Goal: Information Seeking & Learning: Learn about a topic

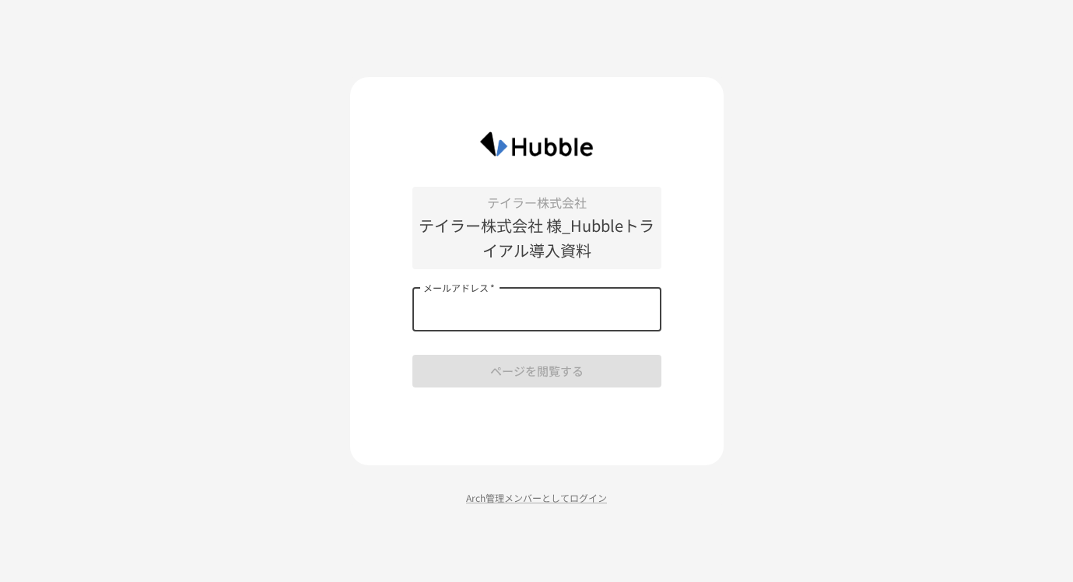
click at [512, 322] on input "メールアドレス   *" at bounding box center [536, 310] width 249 height 44
paste input "**********"
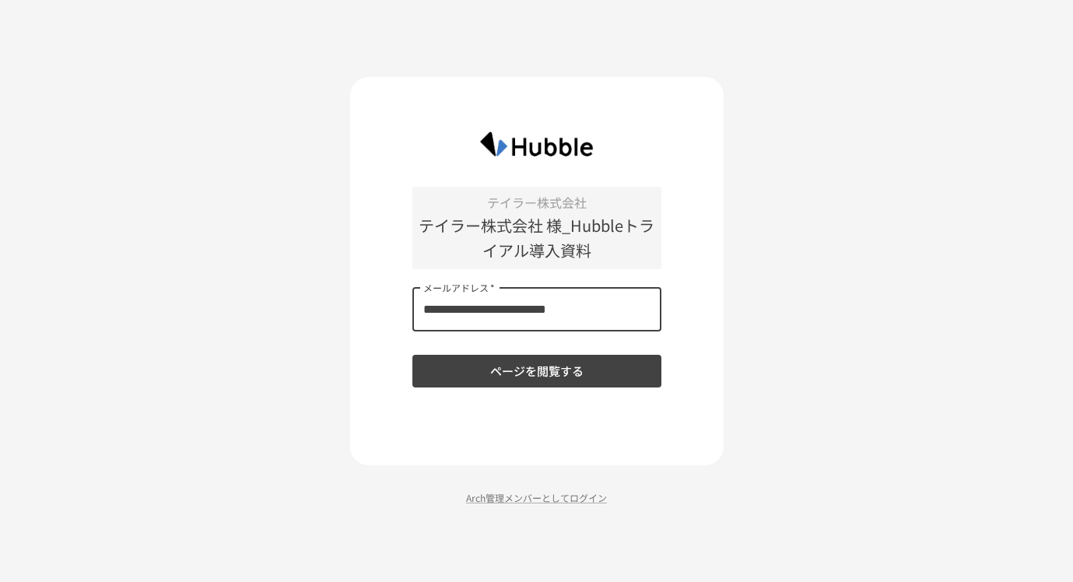
type input "**********"
click at [412, 355] on button "ページを閲覧する" at bounding box center [536, 371] width 249 height 33
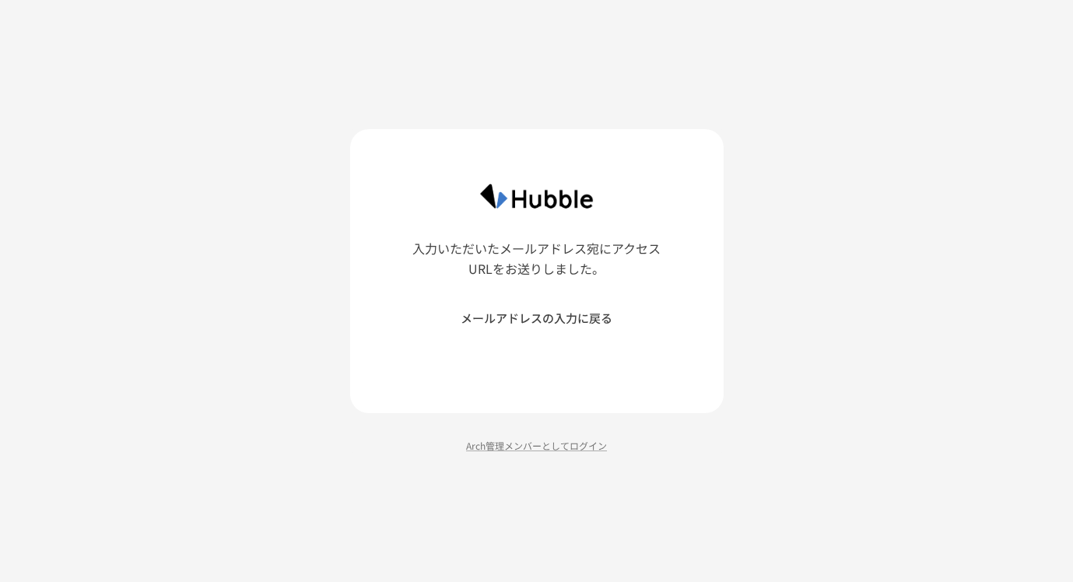
click at [484, 321] on button "メールアドレスの入力に戻る" at bounding box center [536, 318] width 249 height 33
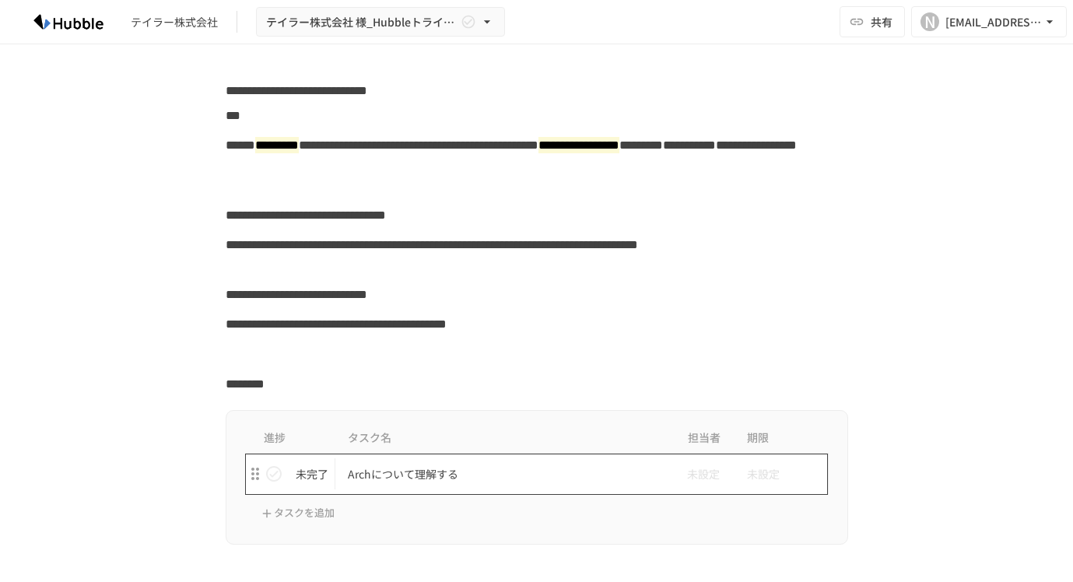
click at [422, 492] on td "Archについて理解する" at bounding box center [504, 474] width 338 height 41
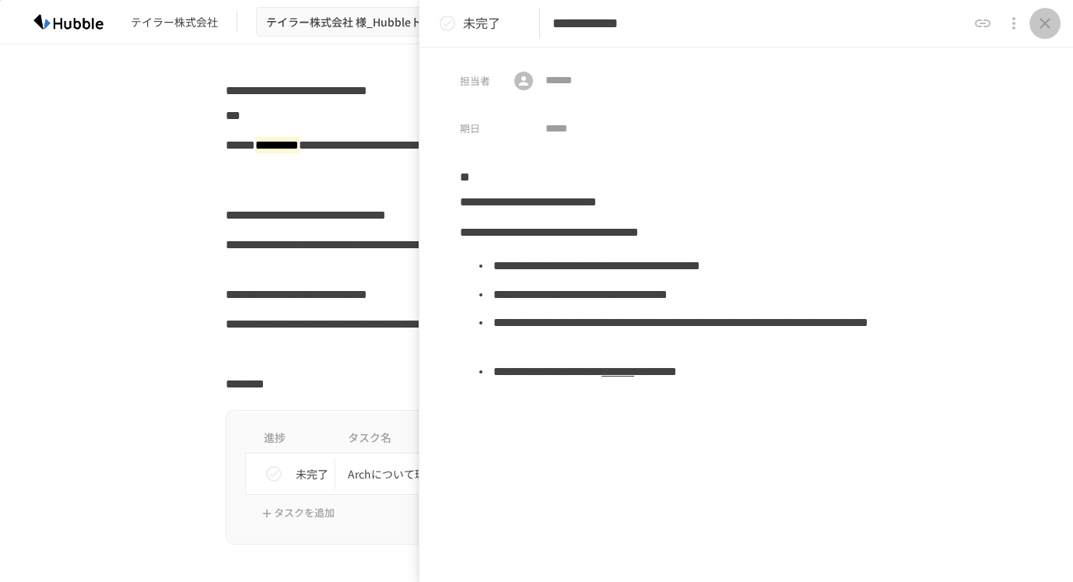
click at [1037, 28] on icon "close drawer" at bounding box center [1044, 23] width 19 height 19
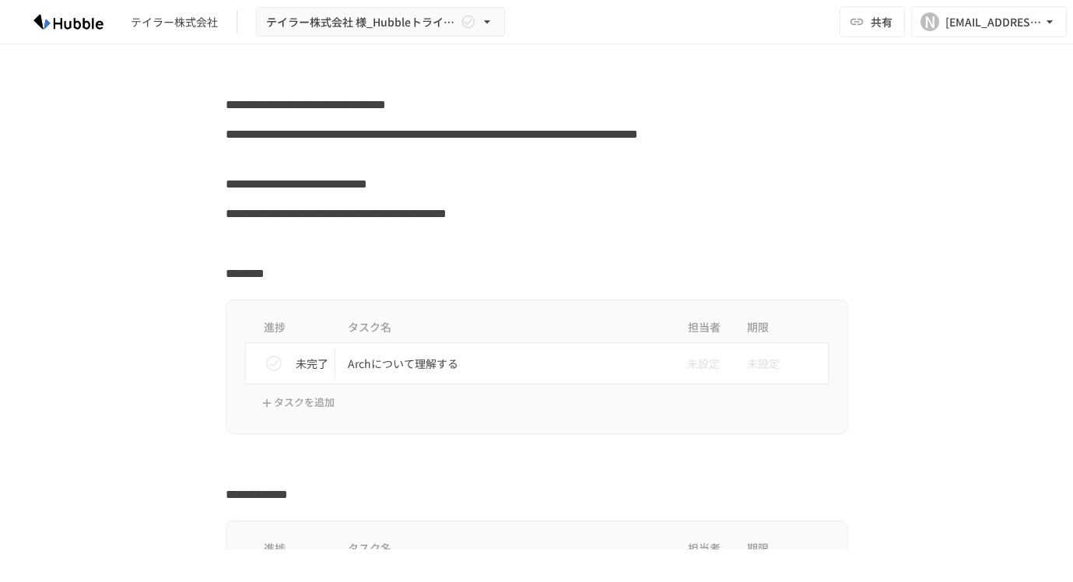
scroll to position [114, 0]
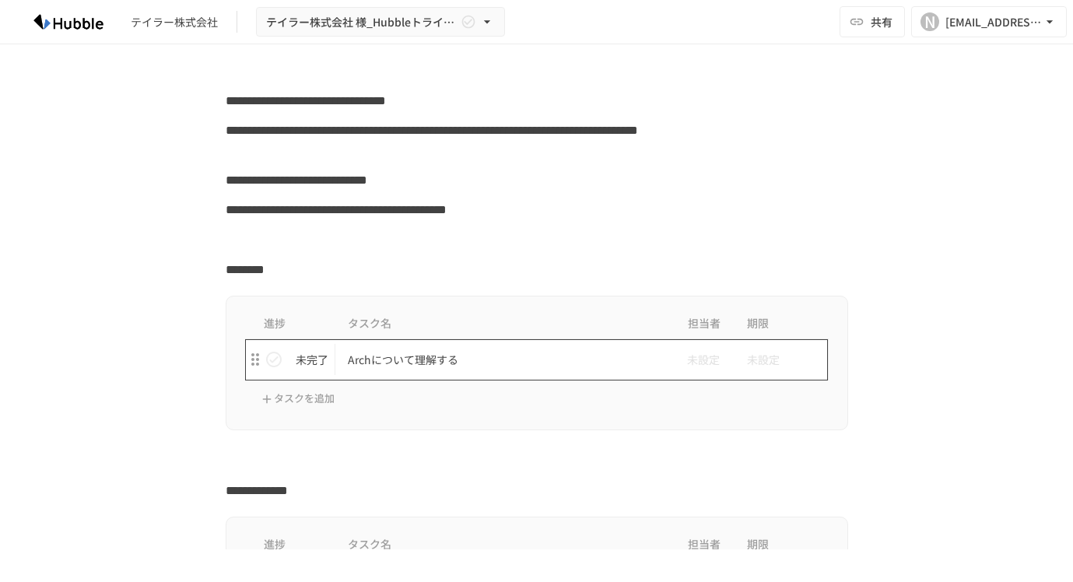
click at [437, 349] on td "Archについて理解する" at bounding box center [504, 359] width 338 height 41
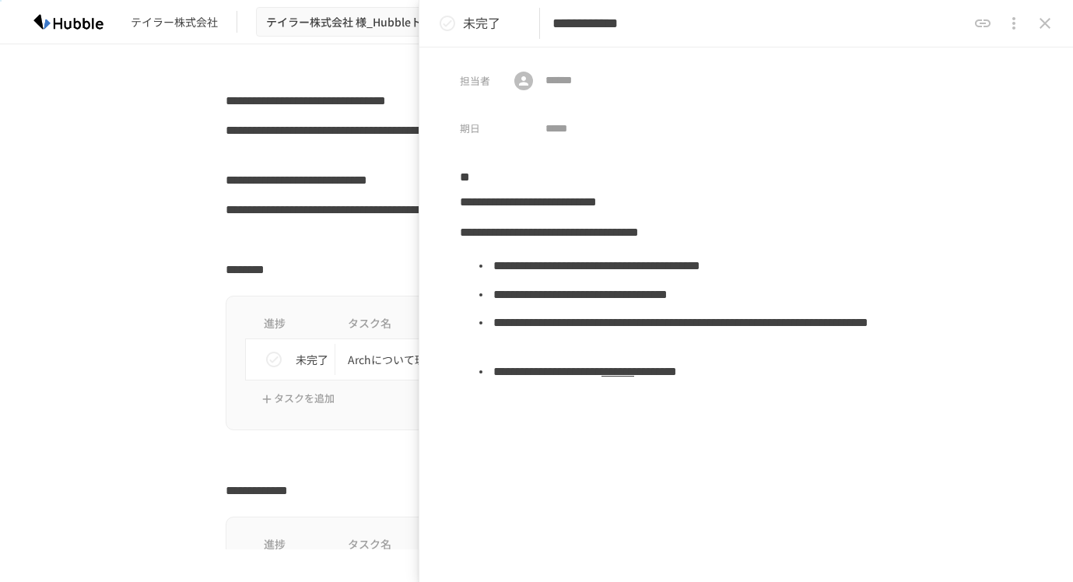
click at [398, 250] on div at bounding box center [537, 240] width 622 height 30
click at [488, 24] on p "未完了" at bounding box center [481, 23] width 37 height 20
click at [1056, 30] on button "close drawer" at bounding box center [1044, 23] width 31 height 31
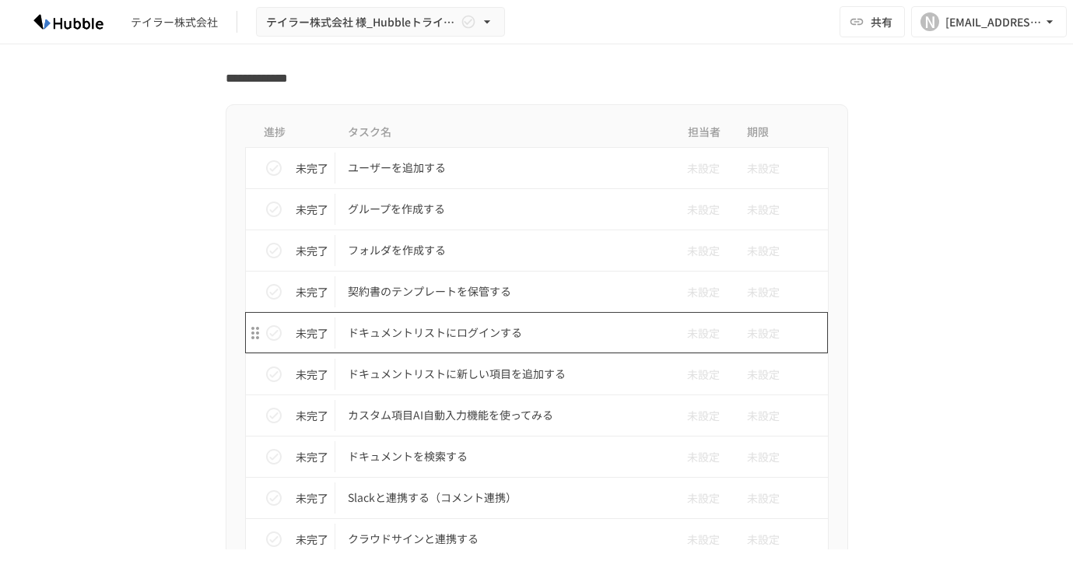
scroll to position [506, 0]
